Goal: Communication & Community: Answer question/provide support

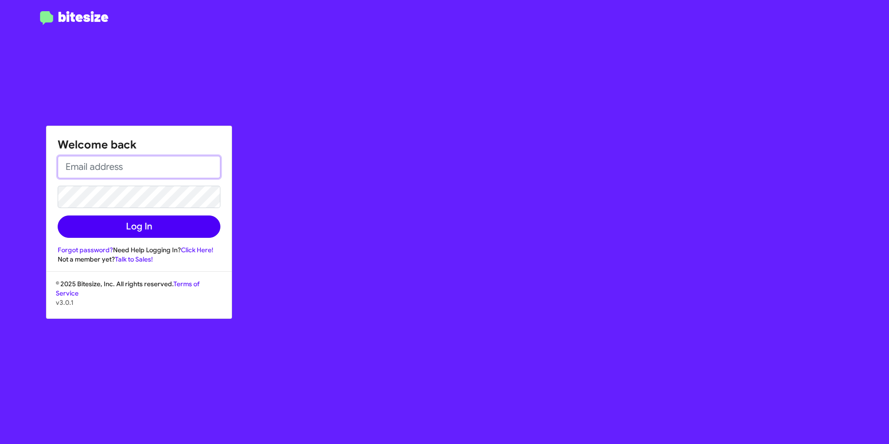
type input "[EMAIL_ADDRESS][DOMAIN_NAME]"
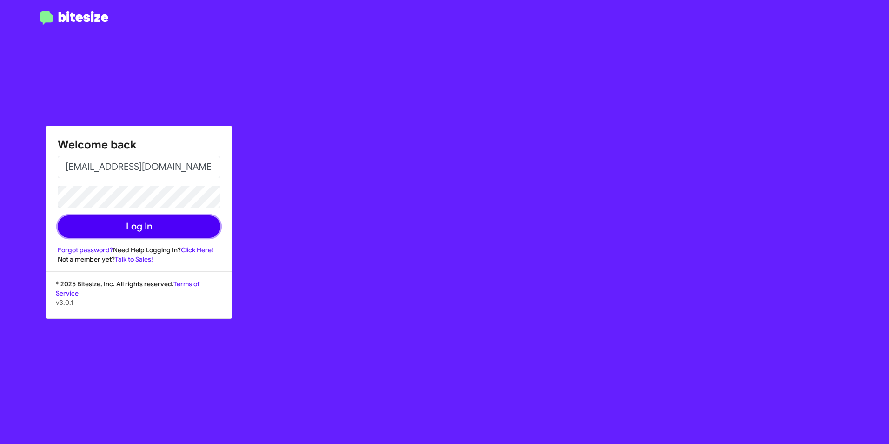
click at [131, 231] on button "Log In" at bounding box center [139, 226] width 163 height 22
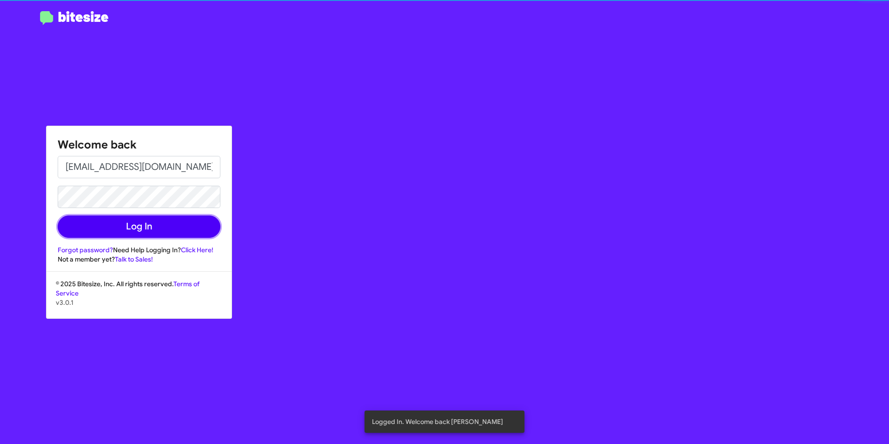
click at [156, 227] on button "Log In" at bounding box center [139, 226] width 163 height 22
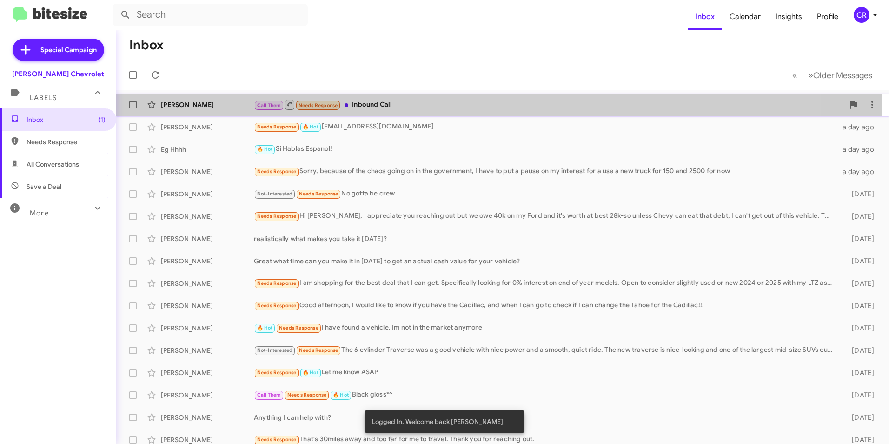
click at [379, 101] on div "Call Them Needs Response Inbound Call" at bounding box center [549, 105] width 591 height 12
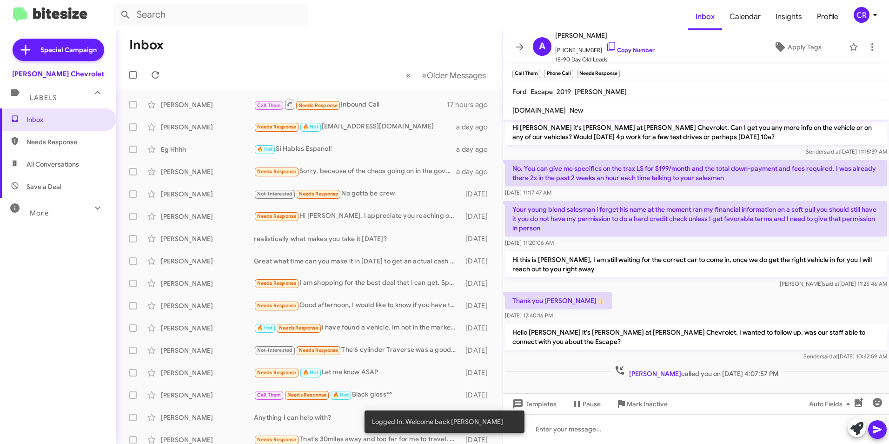
scroll to position [49, 0]
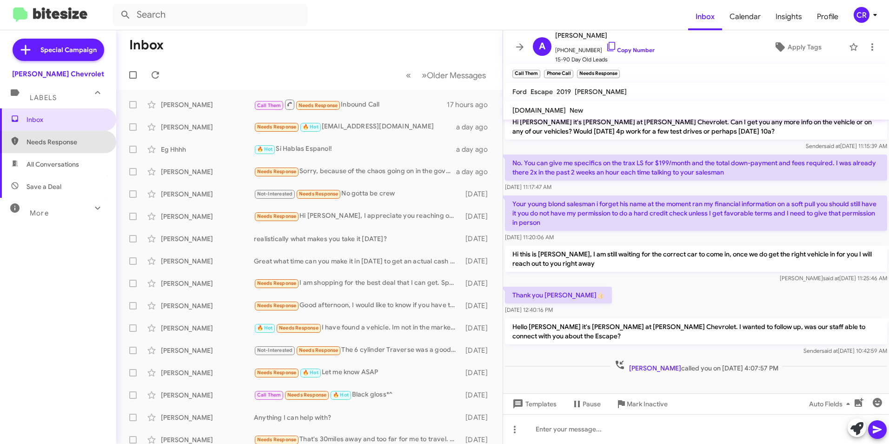
click at [79, 139] on span "Needs Response" at bounding box center [66, 141] width 79 height 9
type input "in:needs-response"
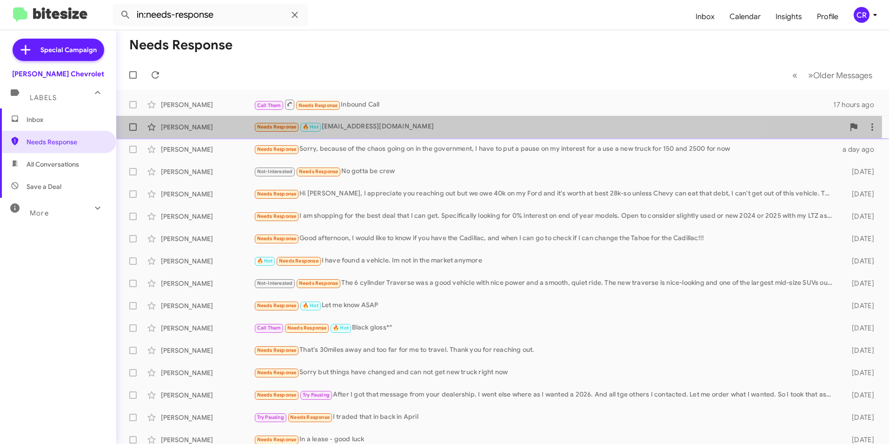
click at [349, 127] on div "Needs Response 🔥 Hot [EMAIL_ADDRESS][DOMAIN_NAME]" at bounding box center [549, 126] width 591 height 11
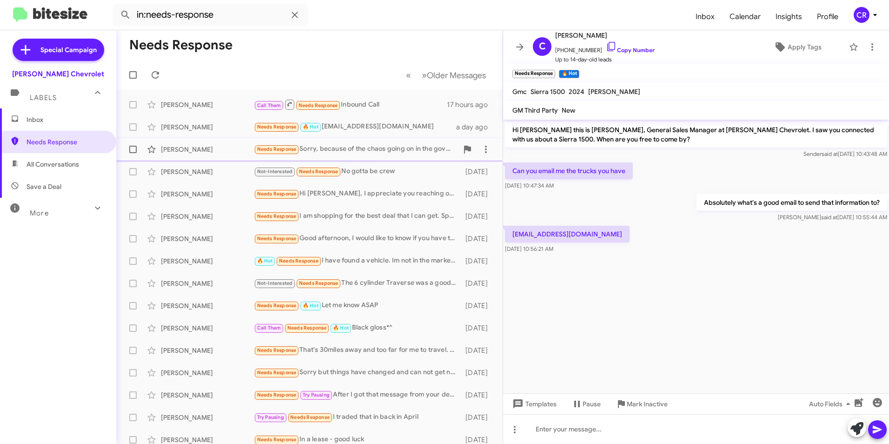
click at [347, 149] on div "Needs Response Sorry, because of the chaos going on in the government, I have t…" at bounding box center [356, 149] width 204 height 11
